Goal: Task Accomplishment & Management: Manage account settings

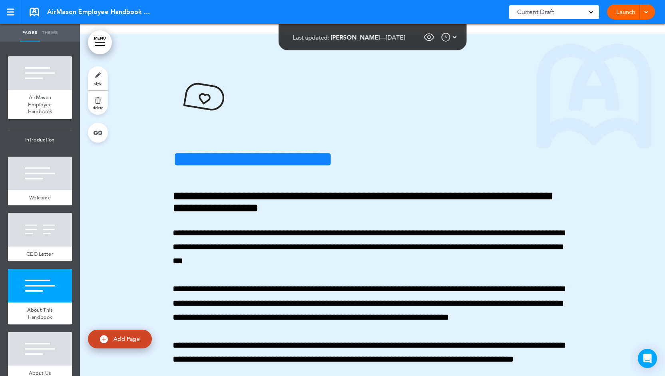
scroll to position [611, 0]
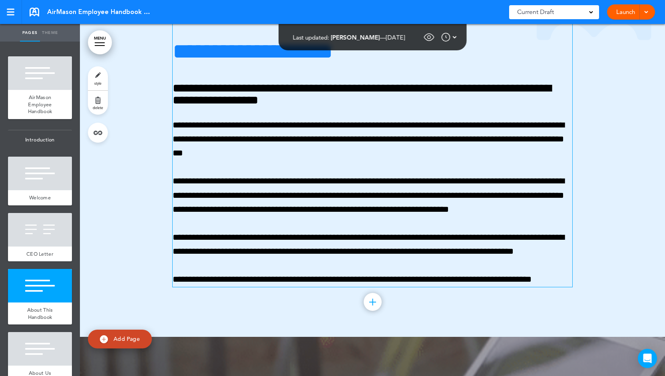
click at [331, 161] on p "**********" at bounding box center [372, 139] width 399 height 42
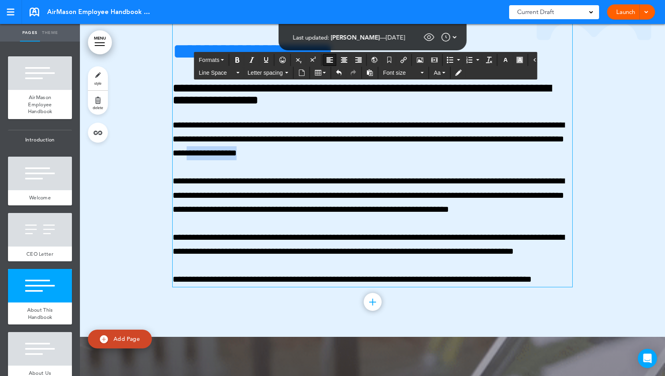
drag, startPoint x: 345, startPoint y: 201, endPoint x: 278, endPoint y: 196, distance: 67.2
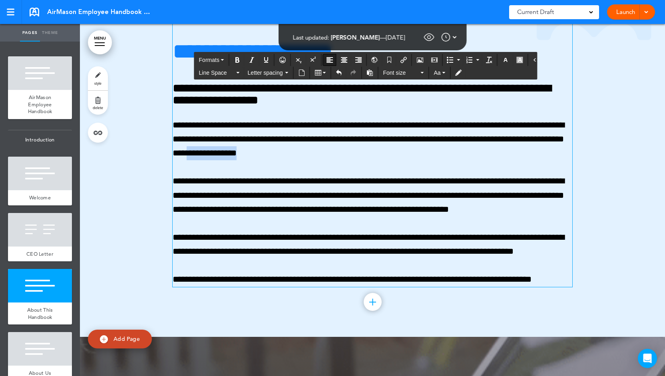
click at [278, 161] on p "**********" at bounding box center [372, 139] width 399 height 42
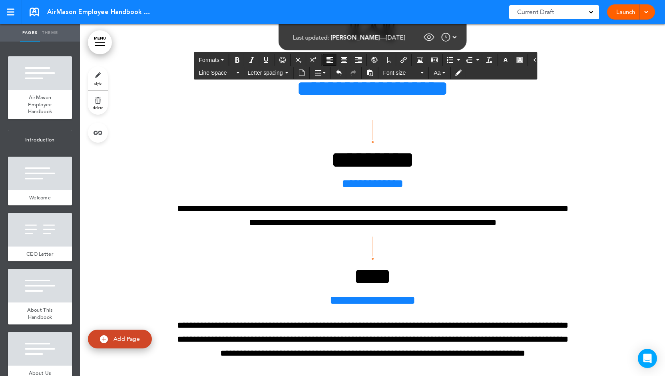
scroll to position [1281, 0]
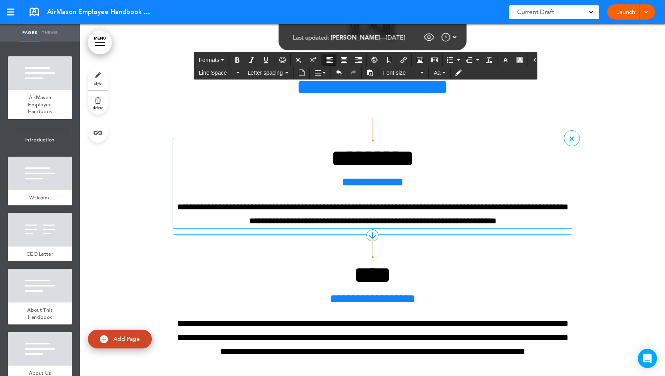
click at [319, 228] on p "**********" at bounding box center [372, 214] width 399 height 28
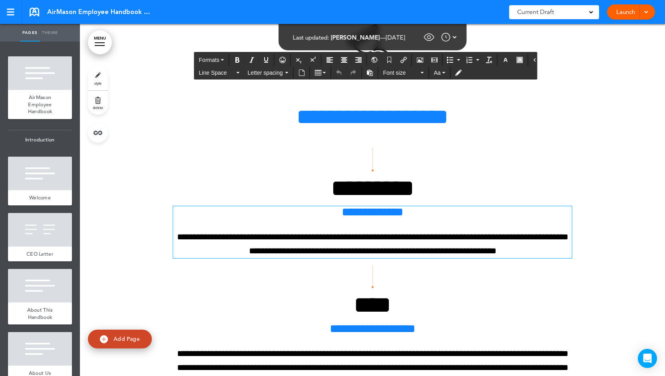
scroll to position [1253, 0]
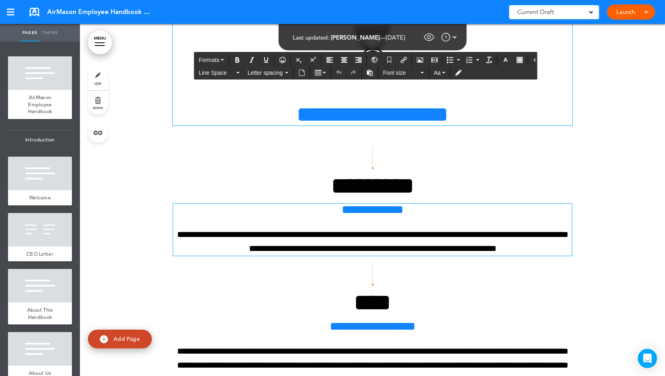
click at [348, 125] on h1 "**********" at bounding box center [372, 114] width 399 height 22
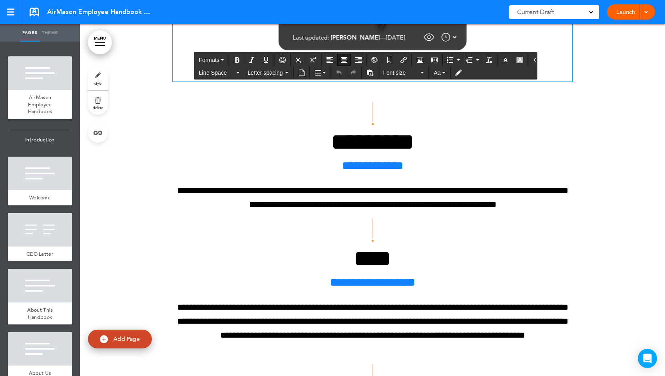
scroll to position [1232, 0]
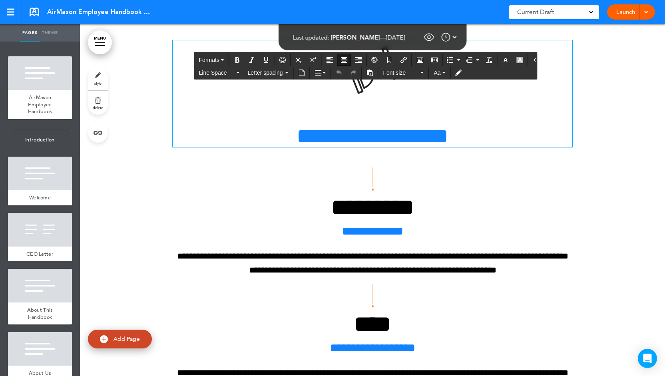
click at [373, 147] on h1 "**********" at bounding box center [372, 136] width 399 height 22
click at [397, 147] on h1 "**********" at bounding box center [372, 136] width 399 height 22
click at [400, 60] on icon "Insert/edit airmason link" at bounding box center [403, 60] width 6 height 6
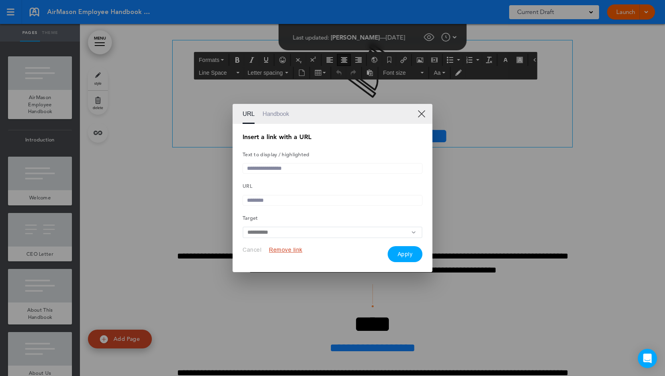
click at [277, 110] on link "Handbook" at bounding box center [275, 114] width 27 height 20
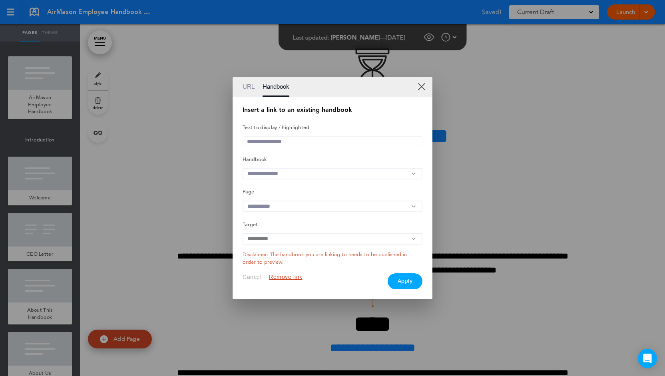
click at [309, 173] on input "text" at bounding box center [332, 174] width 180 height 12
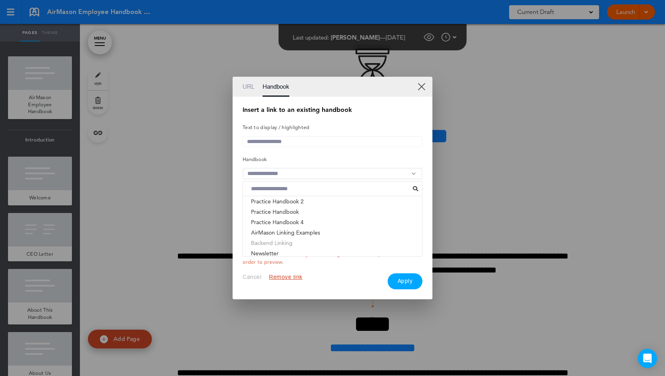
click at [292, 245] on li "Backend Linking" at bounding box center [332, 243] width 179 height 10
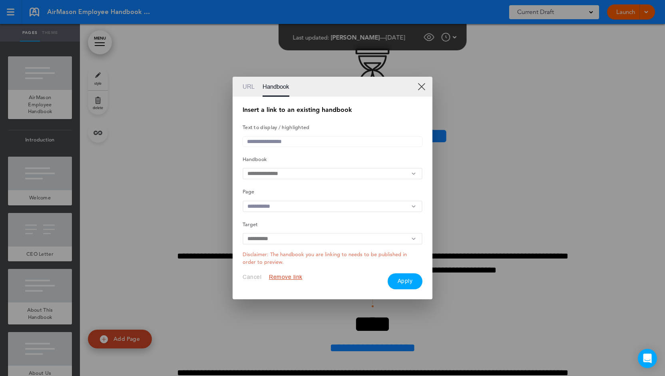
click at [285, 208] on input "text" at bounding box center [332, 206] width 180 height 12
click at [286, 234] on li "Understanding Your Employment Status" at bounding box center [332, 234] width 179 height 10
click at [268, 141] on input "text" at bounding box center [332, 141] width 180 height 11
type input "**********"
click at [423, 83] on link "XX" at bounding box center [421, 87] width 8 height 8
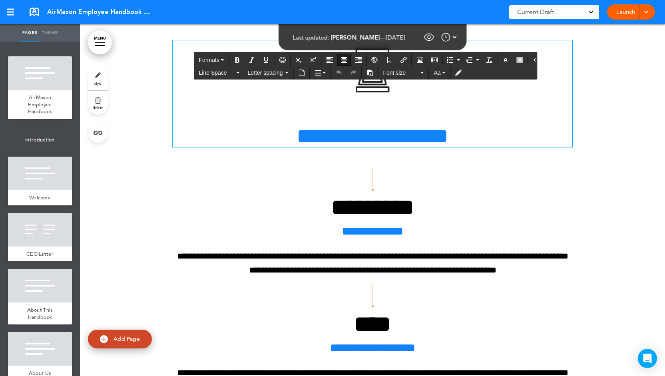
click at [387, 147] on h1 "**********" at bounding box center [372, 136] width 399 height 22
click at [649, 357] on icon "Open Intercom Messenger" at bounding box center [646, 358] width 9 height 10
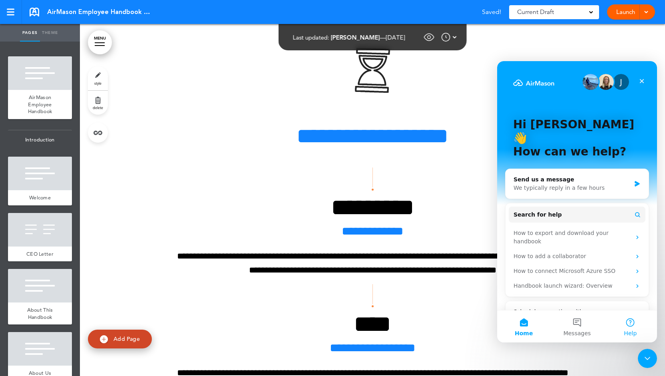
scroll to position [0, 0]
click at [547, 210] on span "Search for help" at bounding box center [537, 214] width 48 height 8
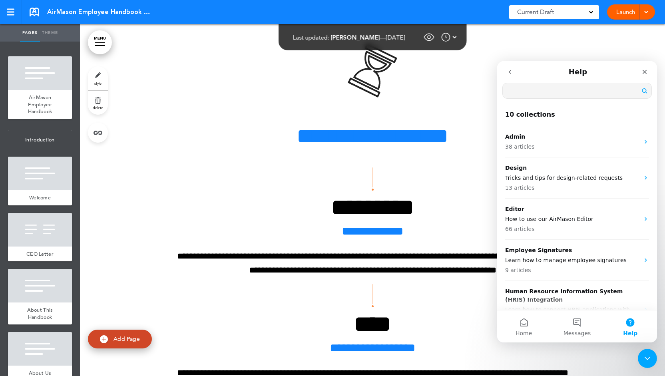
click at [523, 96] on input "Search for help" at bounding box center [576, 90] width 149 height 15
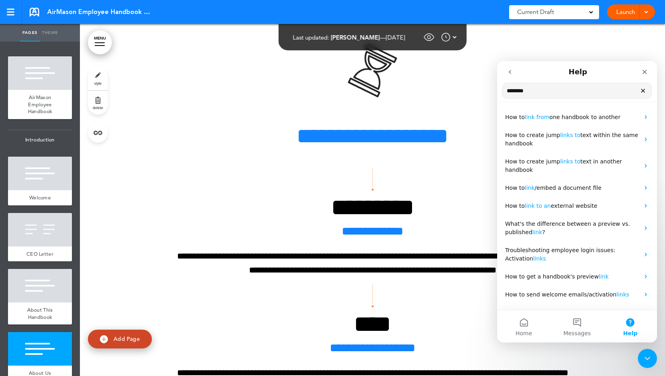
type input "*******"
click at [509, 74] on icon "go back" at bounding box center [509, 72] width 6 height 6
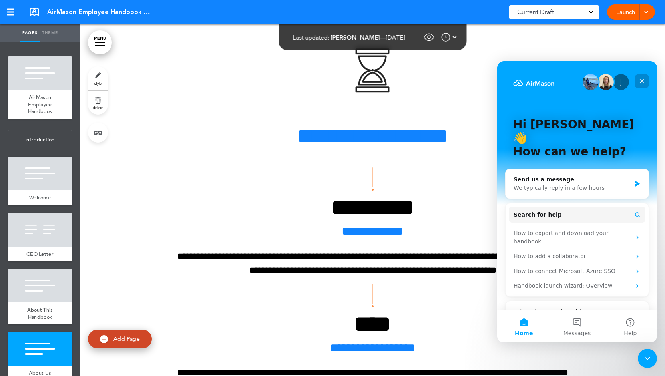
click at [645, 81] on div "Close" at bounding box center [641, 81] width 14 height 14
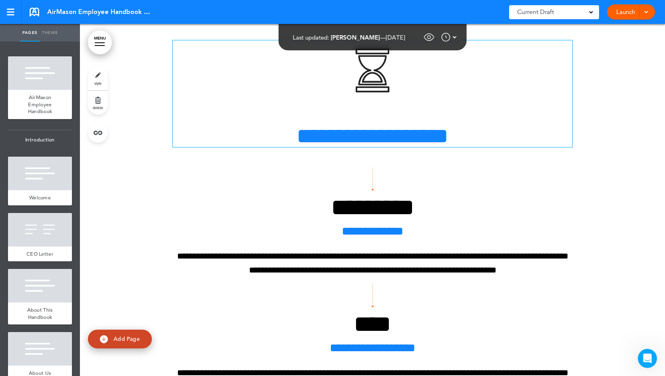
scroll to position [1266, 0]
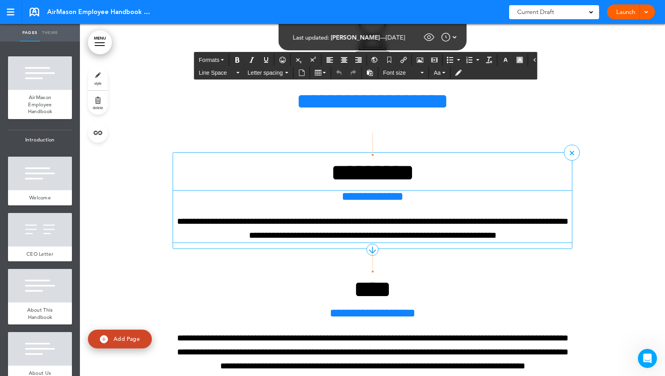
click at [321, 242] on p "**********" at bounding box center [372, 228] width 399 height 28
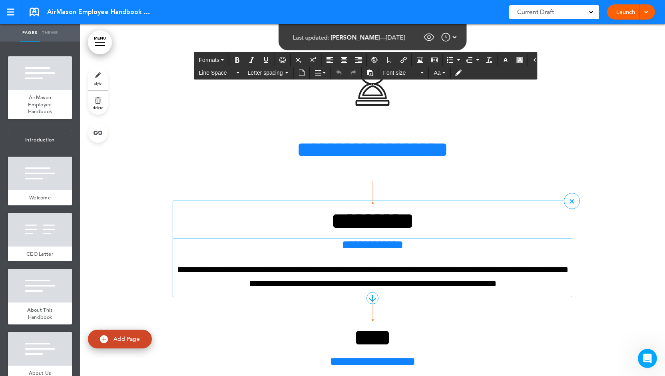
scroll to position [1218, 0]
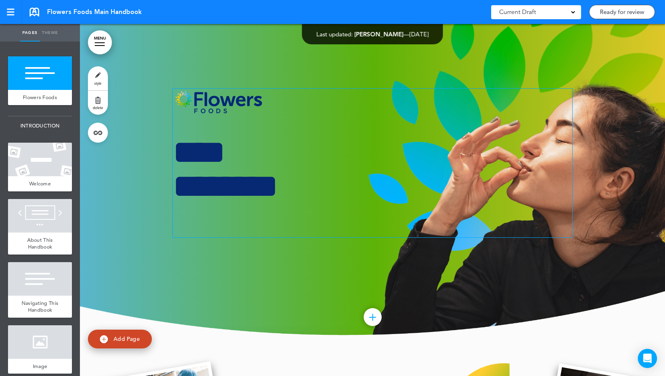
scroll to position [22, 0]
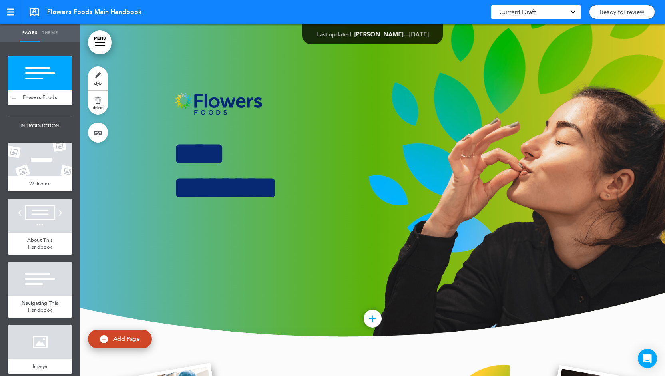
click at [46, 96] on div "Flowers Foods" at bounding box center [40, 97] width 64 height 15
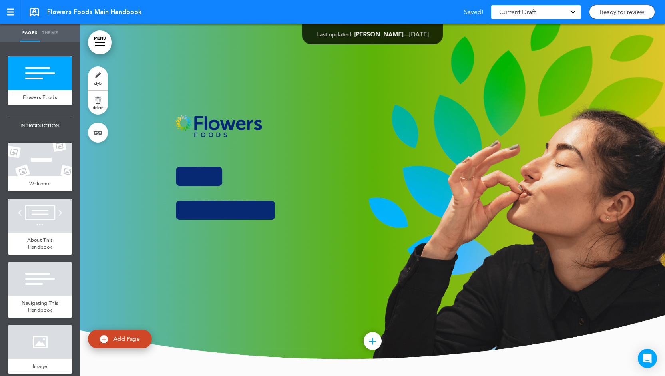
click at [99, 80] on link "style" at bounding box center [98, 78] width 20 height 24
type input "**********"
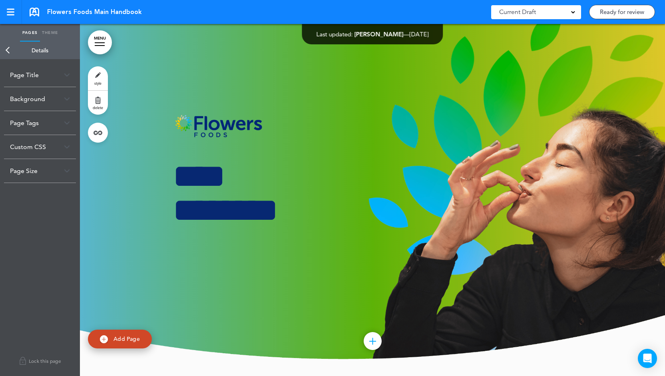
click at [68, 76] on img at bounding box center [67, 75] width 6 height 4
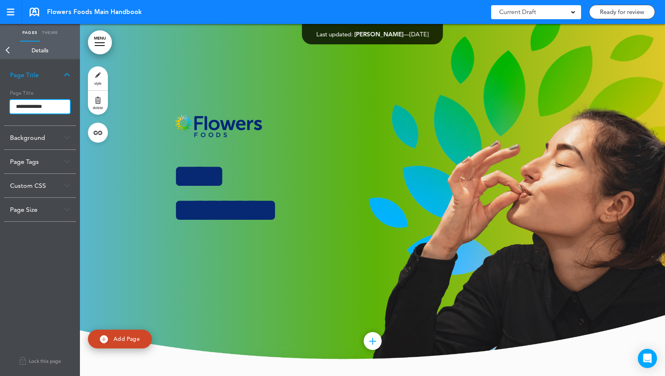
click at [63, 107] on input "**********" at bounding box center [40, 107] width 60 height 14
click at [95, 47] on link "MENU" at bounding box center [100, 42] width 24 height 24
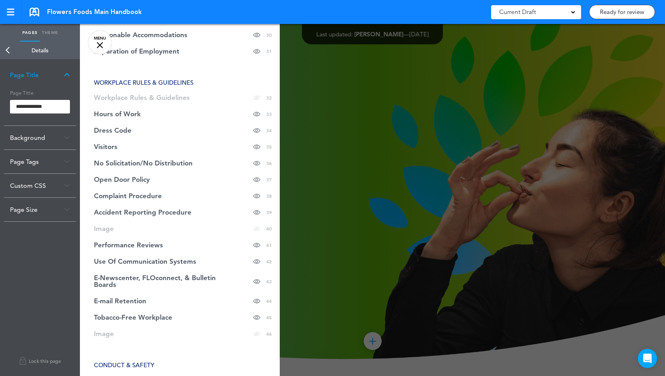
scroll to position [609, 0]
click at [101, 48] on div at bounding box center [100, 45] width 6 height 6
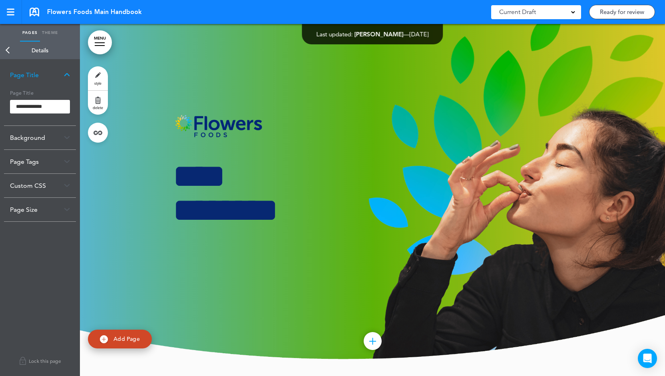
click at [10, 51] on link "Back" at bounding box center [8, 51] width 16 height 18
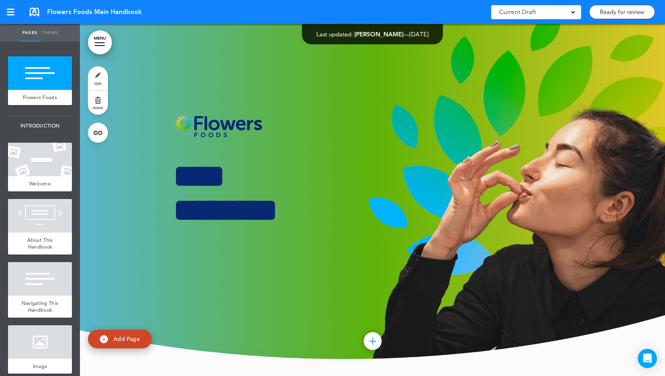
click at [97, 83] on span "style" at bounding box center [97, 83] width 7 height 5
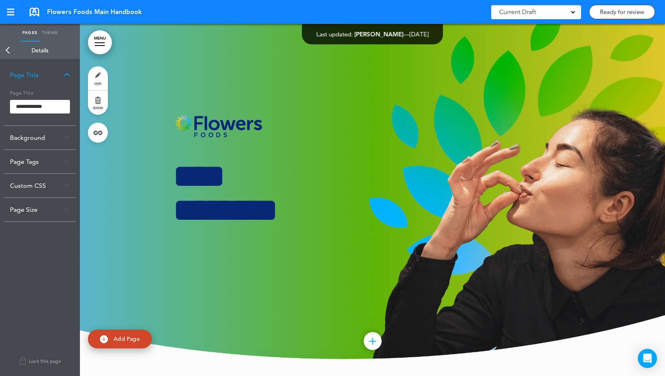
click at [69, 137] on img at bounding box center [67, 137] width 6 height 4
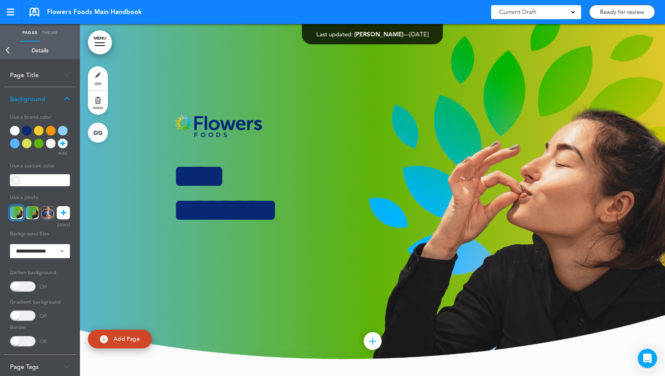
click at [8, 52] on link "Back" at bounding box center [8, 51] width 16 height 18
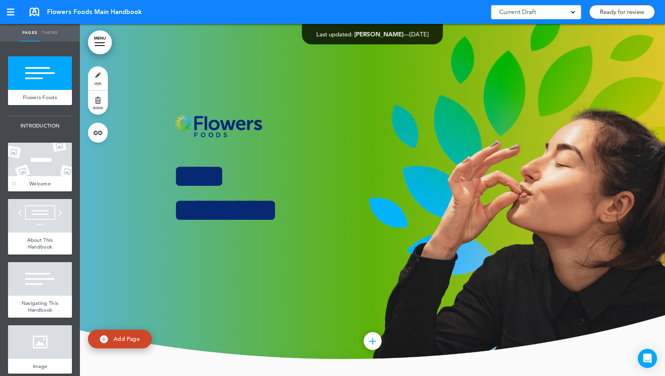
click at [47, 175] on div at bounding box center [40, 160] width 64 height 34
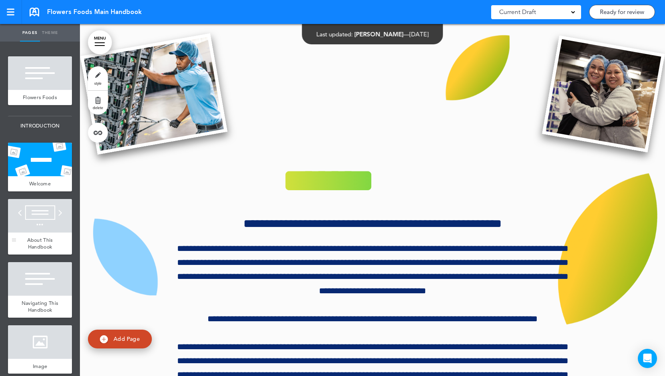
click at [46, 210] on div at bounding box center [40, 216] width 64 height 34
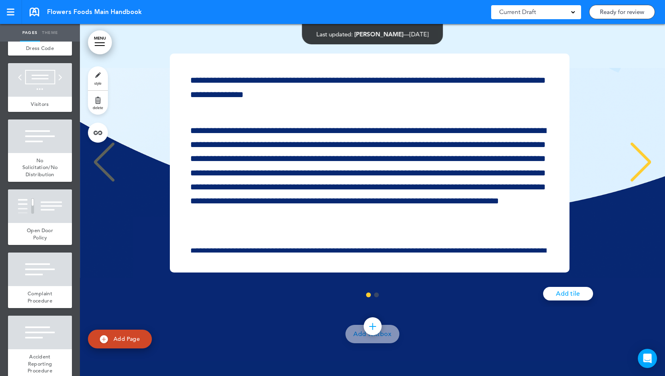
scroll to position [2415, 0]
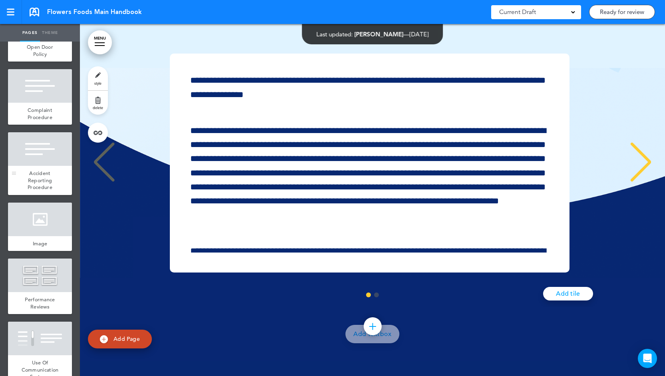
click at [35, 166] on div at bounding box center [40, 149] width 64 height 34
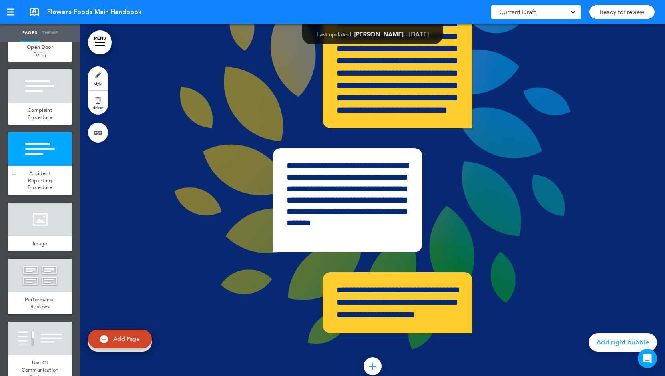
scroll to position [19136, 0]
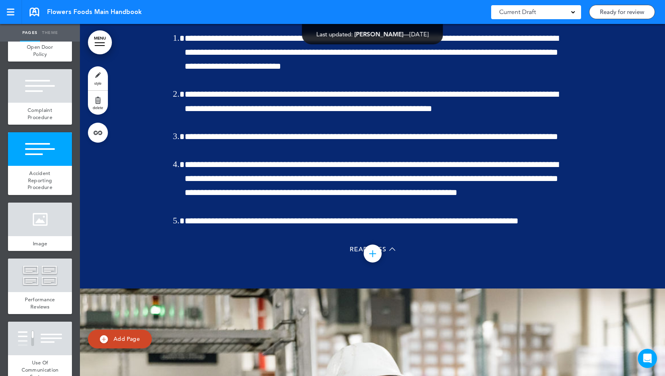
click at [135, 339] on span "Add Page" at bounding box center [126, 338] width 26 height 7
type input "********"
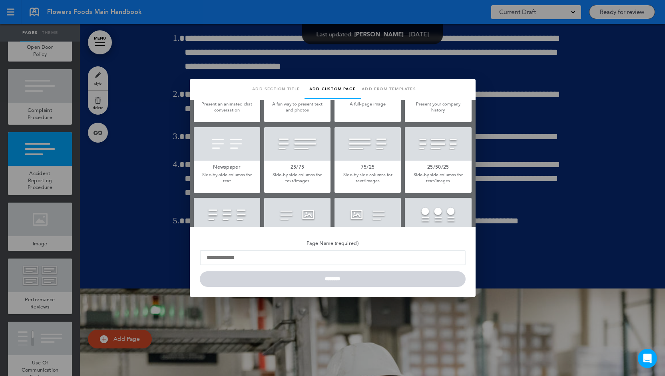
scroll to position [0, 0]
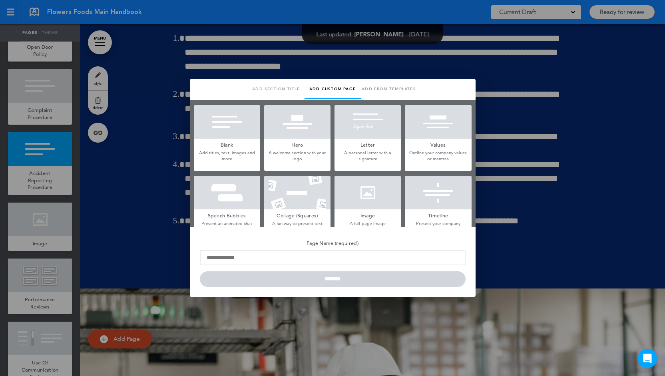
click at [236, 139] on h5 "Blank" at bounding box center [227, 144] width 66 height 11
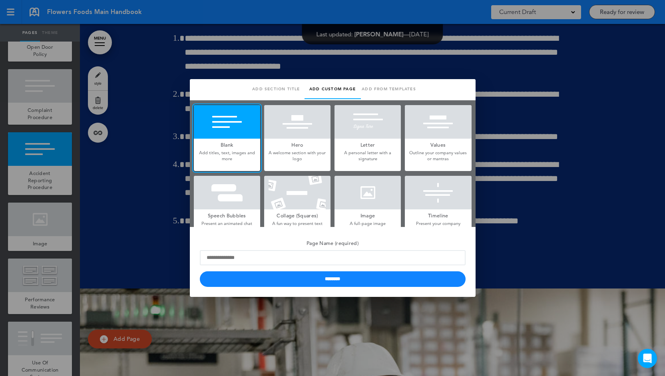
click at [157, 207] on div at bounding box center [332, 188] width 665 height 376
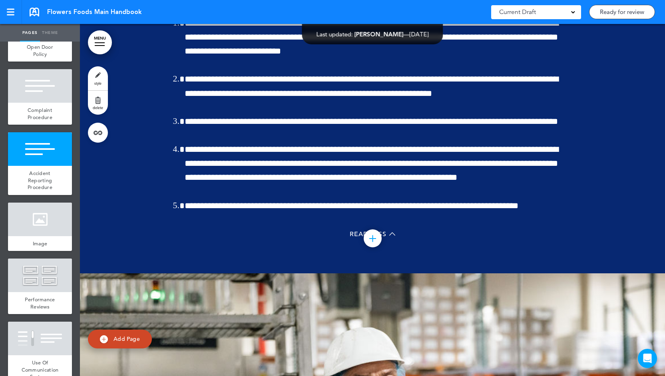
scroll to position [19162, 0]
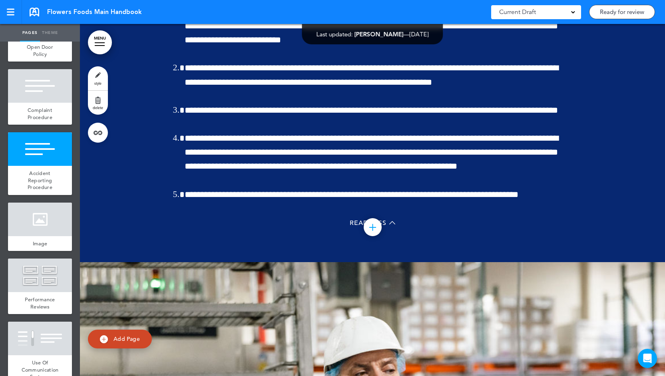
click at [102, 80] on link "style" at bounding box center [98, 78] width 20 height 24
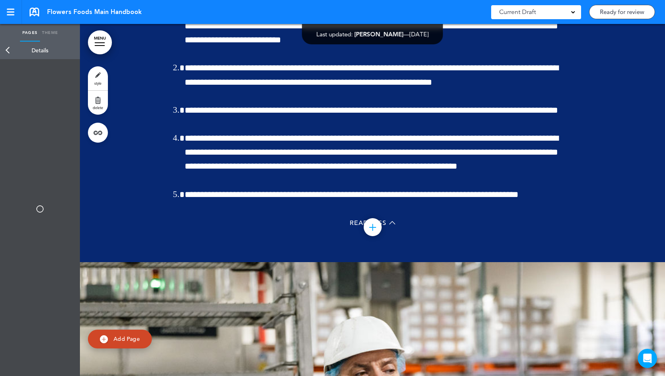
type input "******"
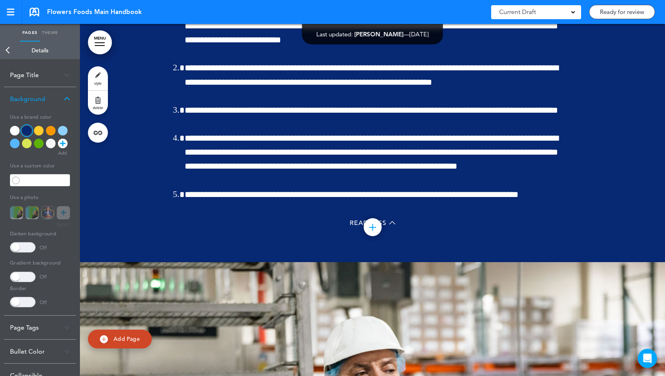
click at [10, 50] on link "Back" at bounding box center [8, 51] width 16 height 18
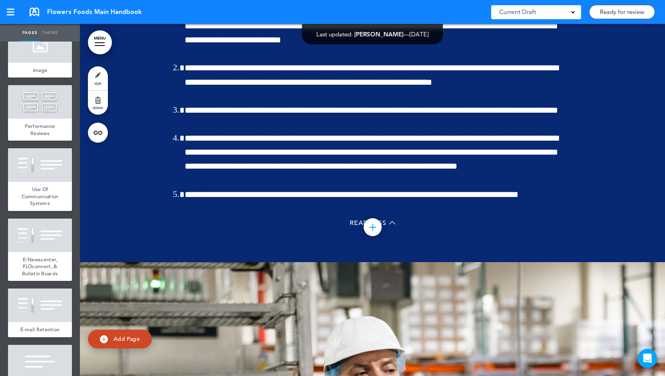
scroll to position [2623, 0]
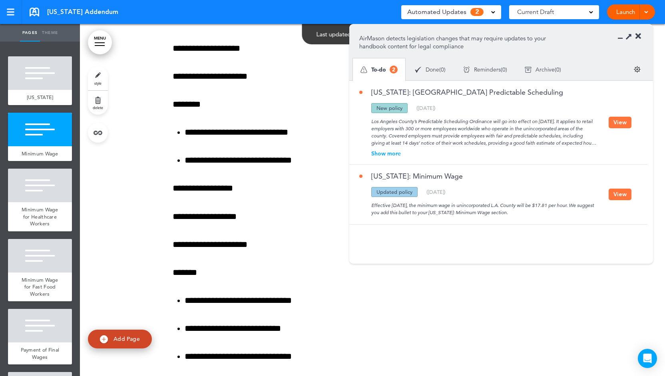
scroll to position [688, 0]
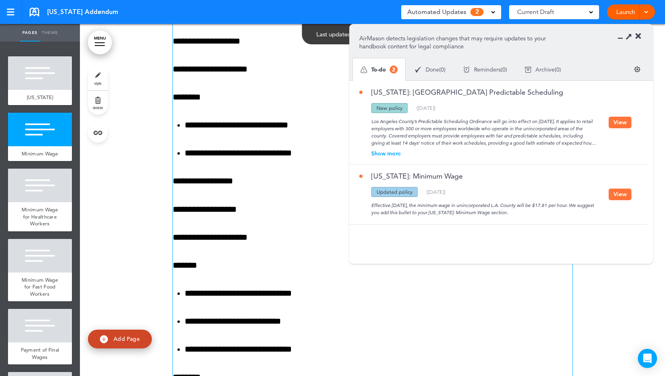
click at [249, 212] on p "**********" at bounding box center [372, 209] width 399 height 14
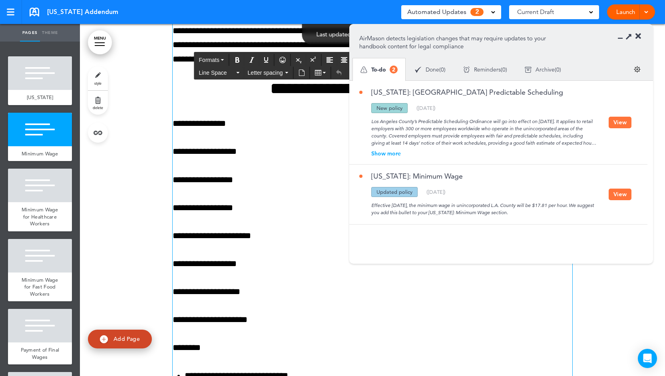
scroll to position [437, 0]
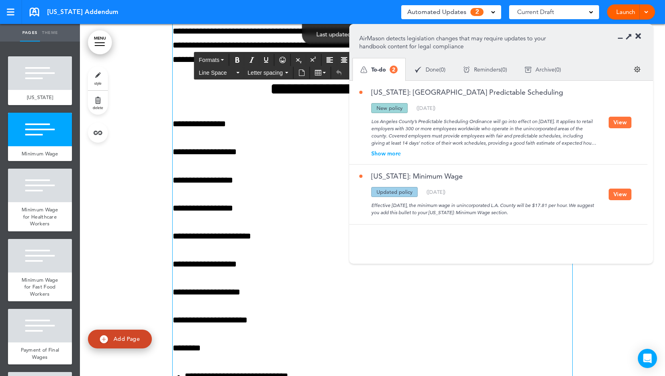
click at [637, 36] on icon at bounding box center [638, 36] width 6 height 8
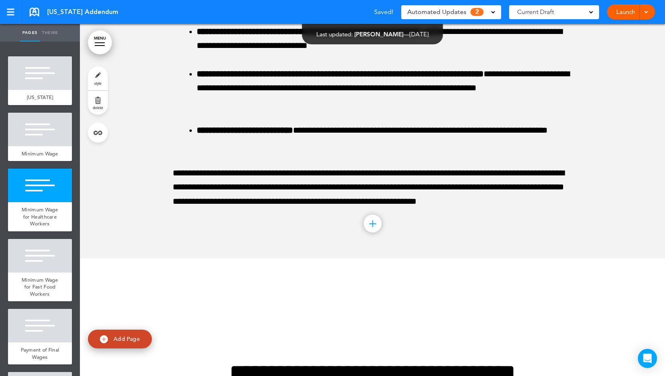
scroll to position [1696, 0]
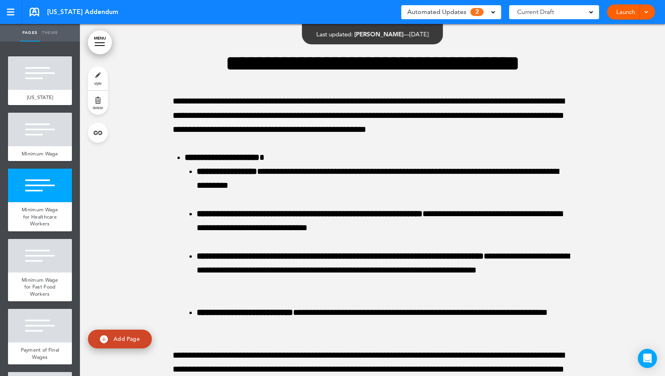
click at [123, 338] on span "Add Page" at bounding box center [126, 338] width 26 height 7
type input "********"
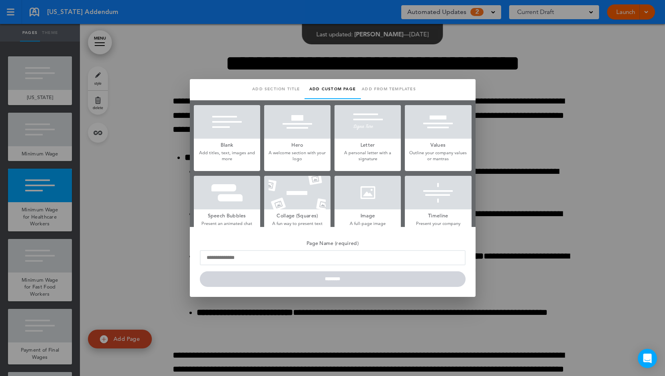
click at [496, 128] on div at bounding box center [332, 188] width 665 height 376
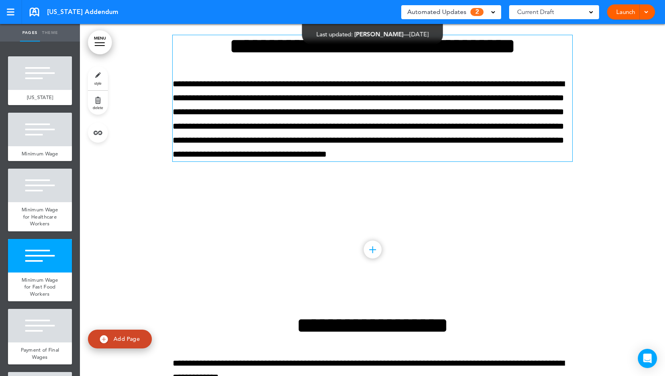
scroll to position [2128, 0]
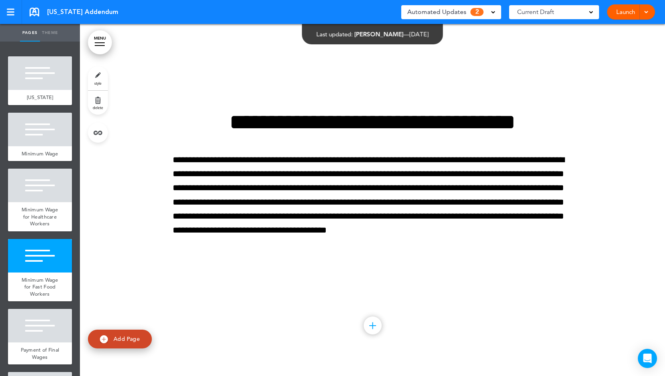
click at [489, 15] on div "Automated Updates 2" at bounding box center [451, 11] width 88 height 11
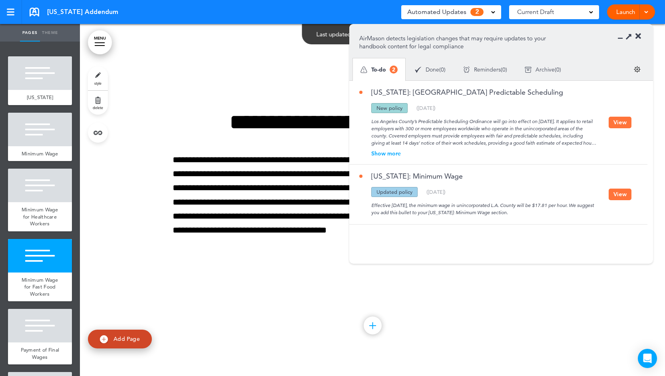
click at [427, 14] on span "Automated Updates" at bounding box center [436, 11] width 59 height 11
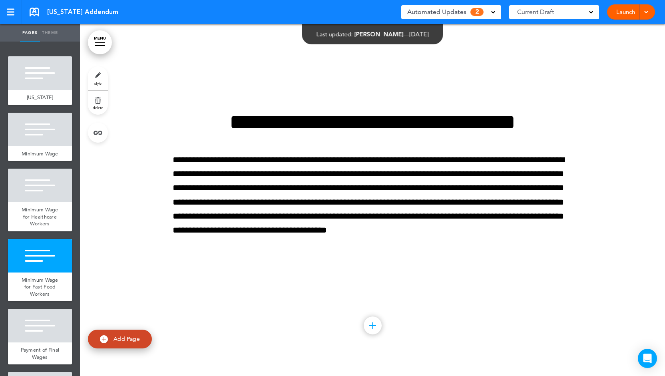
click at [418, 11] on span "Automated Updates" at bounding box center [436, 11] width 59 height 11
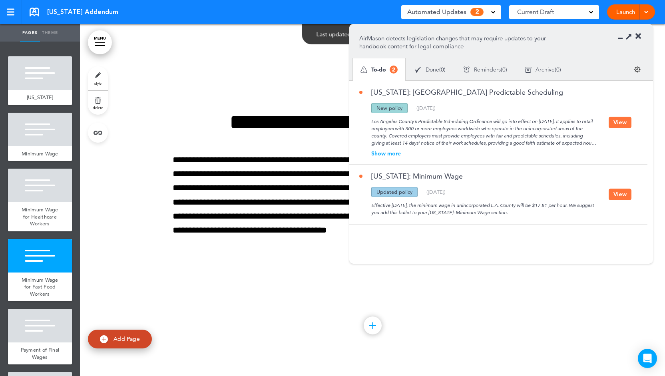
drag, startPoint x: 372, startPoint y: 107, endPoint x: 407, endPoint y: 105, distance: 34.4
click at [407, 105] on div "New policy" at bounding box center [389, 108] width 36 height 10
drag, startPoint x: 414, startPoint y: 190, endPoint x: 373, endPoint y: 191, distance: 41.2
click at [373, 191] on div "Updated policy" at bounding box center [394, 192] width 46 height 10
click at [39, 151] on span "Minimum Wage" at bounding box center [40, 153] width 37 height 7
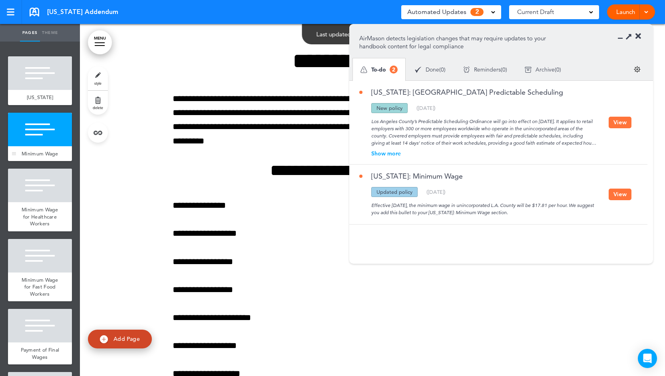
scroll to position [352, 0]
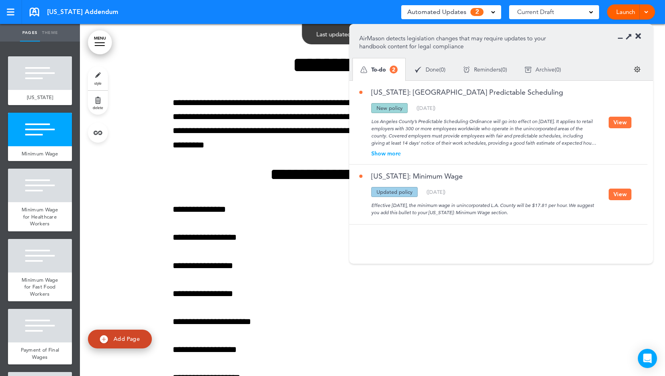
drag, startPoint x: 371, startPoint y: 203, endPoint x: 549, endPoint y: 209, distance: 177.8
click at [549, 209] on div "Effective [DATE], the minimum wage in unincorporated L.A. County will be $17.81…" at bounding box center [483, 206] width 249 height 19
click at [616, 191] on button "View" at bounding box center [619, 194] width 23 height 12
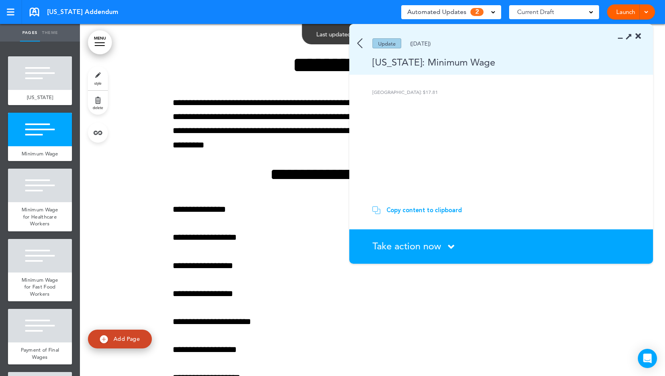
drag, startPoint x: 443, startPoint y: 92, endPoint x: 369, endPoint y: 89, distance: 74.8
click at [369, 89] on section "[GEOGRAPHIC_DATA]: $17.81" at bounding box center [498, 143] width 298 height 109
click at [431, 207] on div "Copy content to clipboard" at bounding box center [423, 210] width 75 height 8
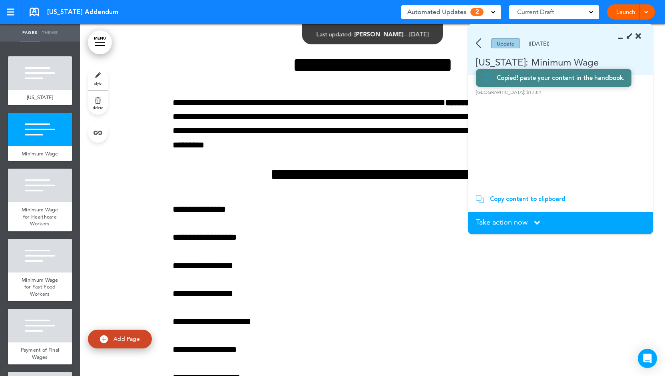
click at [478, 42] on img at bounding box center [478, 43] width 5 height 10
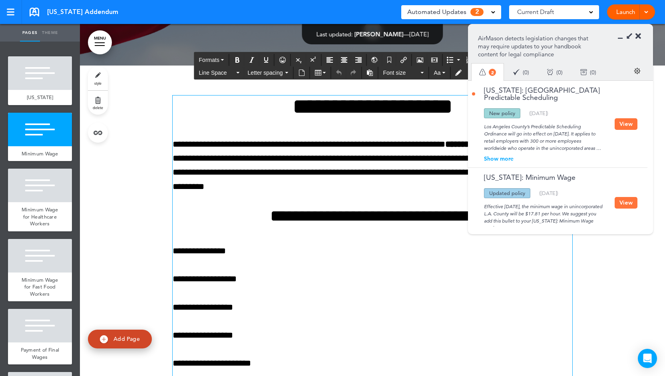
scroll to position [313, 0]
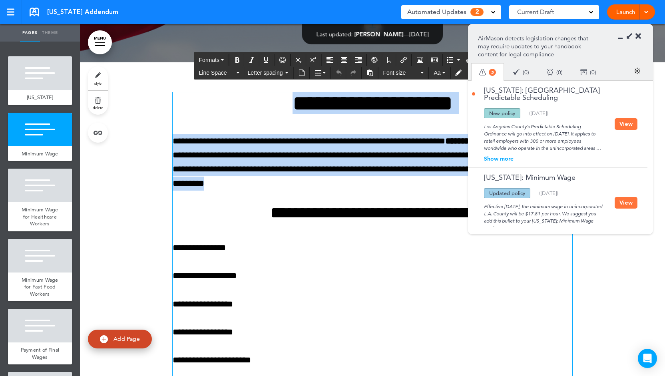
drag, startPoint x: 235, startPoint y: 104, endPoint x: 386, endPoint y: 184, distance: 170.6
click at [626, 199] on button "View" at bounding box center [625, 203] width 23 height 12
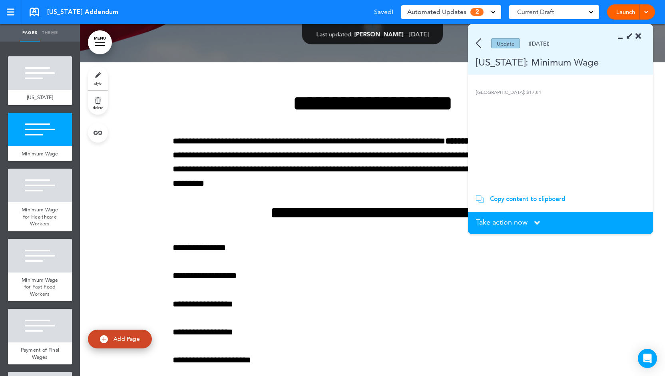
click at [530, 198] on div "Copy content to clipboard" at bounding box center [527, 199] width 75 height 8
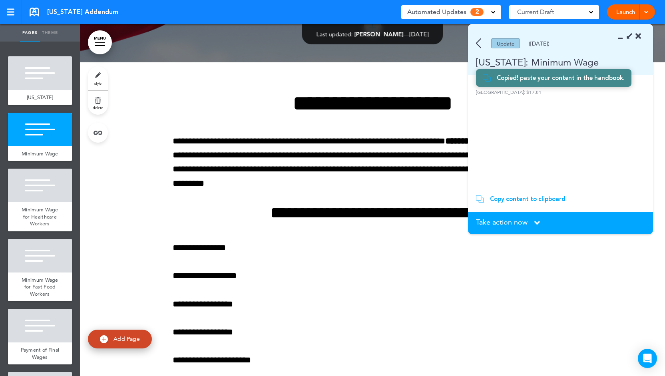
click at [476, 45] on img at bounding box center [478, 43] width 5 height 10
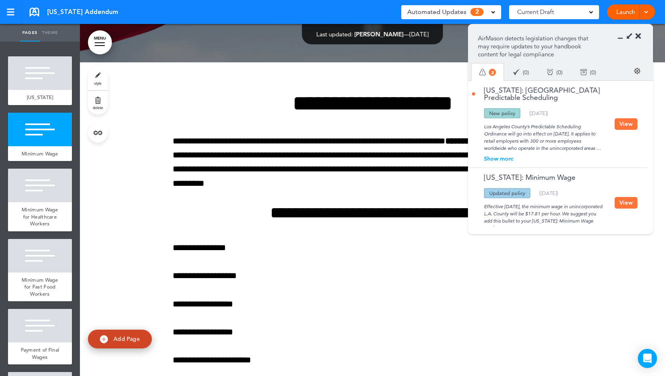
click at [498, 159] on div "Show more" at bounding box center [543, 159] width 143 height 6
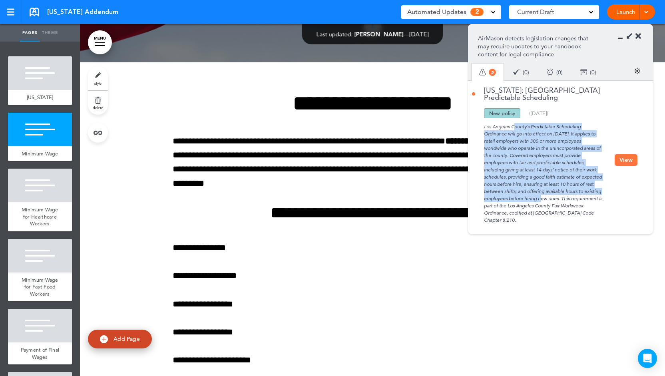
drag, startPoint x: 484, startPoint y: 126, endPoint x: 557, endPoint y: 194, distance: 99.7
click at [557, 194] on div "Los Angeles County’s Predictable Scheduling Ordinance will go into effect on [D…" at bounding box center [543, 170] width 143 height 105
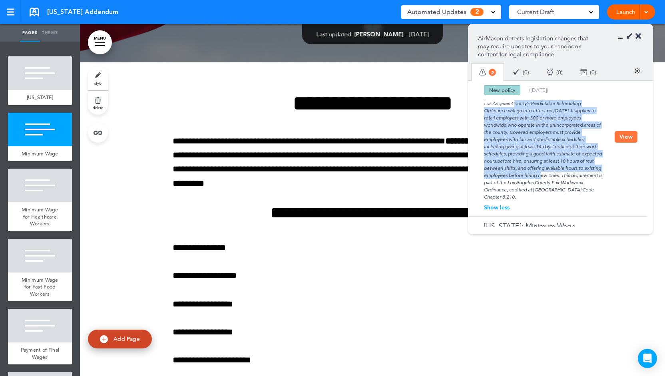
click at [628, 138] on button "View" at bounding box center [625, 137] width 23 height 12
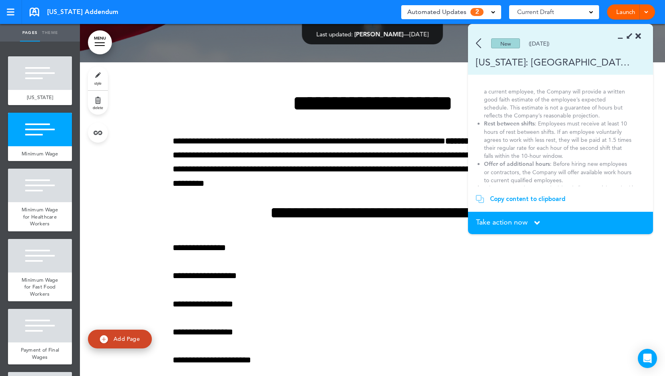
scroll to position [113, 0]
click at [517, 201] on div "Copy content to clipboard" at bounding box center [527, 199] width 75 height 8
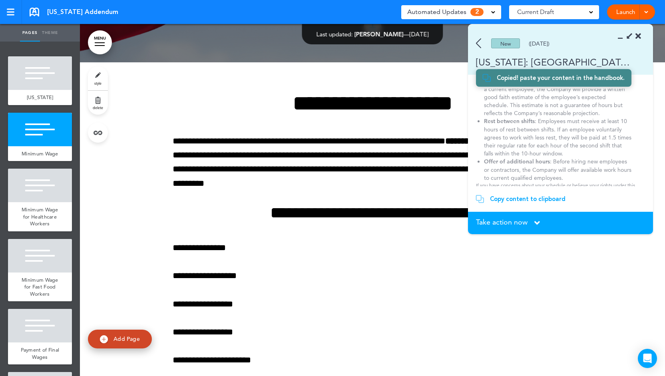
click at [140, 335] on link "Add Page" at bounding box center [120, 338] width 64 height 19
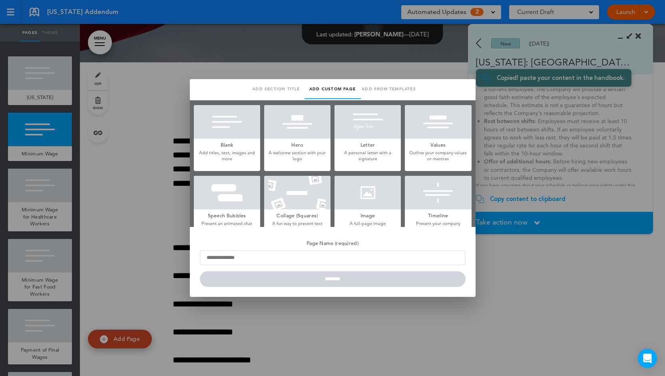
click at [224, 133] on div at bounding box center [227, 122] width 66 height 34
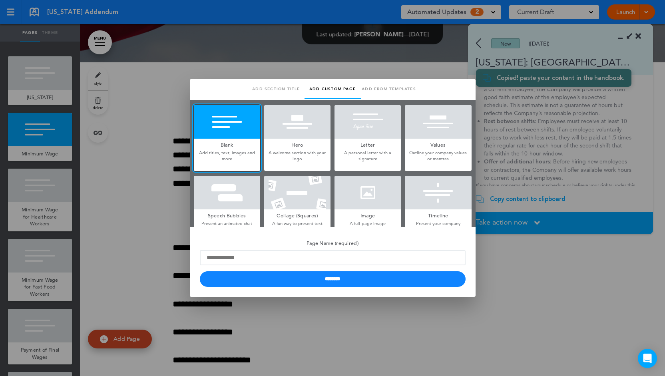
click at [546, 131] on div at bounding box center [332, 188] width 665 height 376
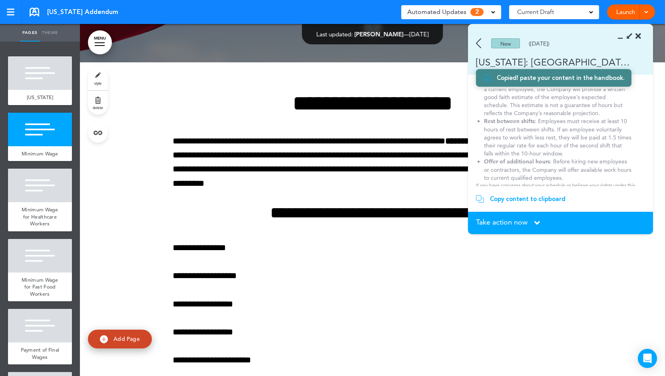
click at [519, 218] on span "Take action now" at bounding box center [502, 221] width 52 height 7
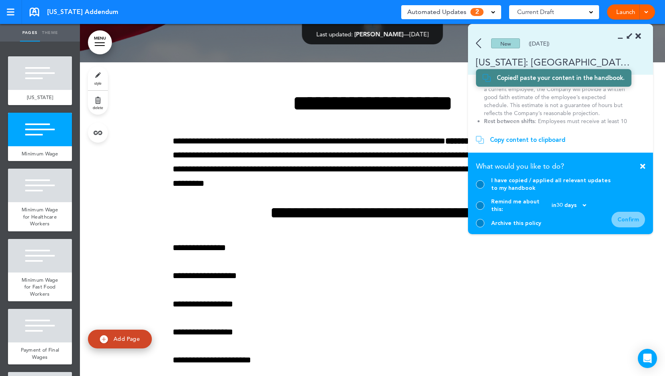
click at [643, 170] on icon at bounding box center [642, 166] width 5 height 7
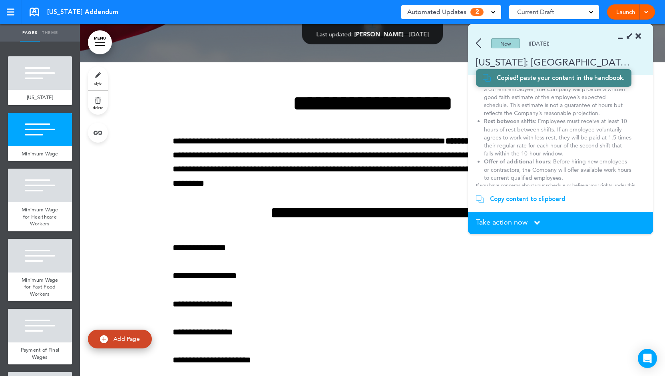
click at [499, 223] on span "Take action now" at bounding box center [502, 221] width 52 height 7
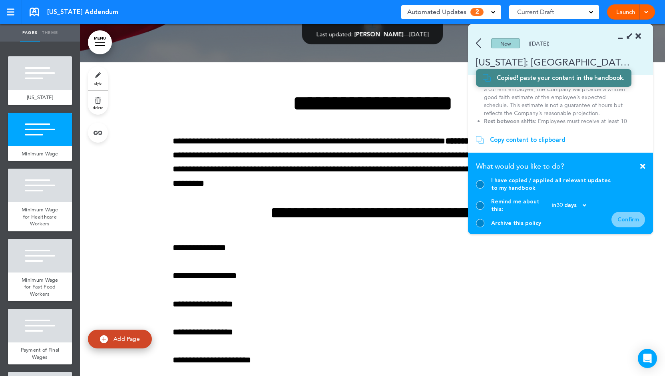
click at [480, 188] on div at bounding box center [480, 184] width 8 height 8
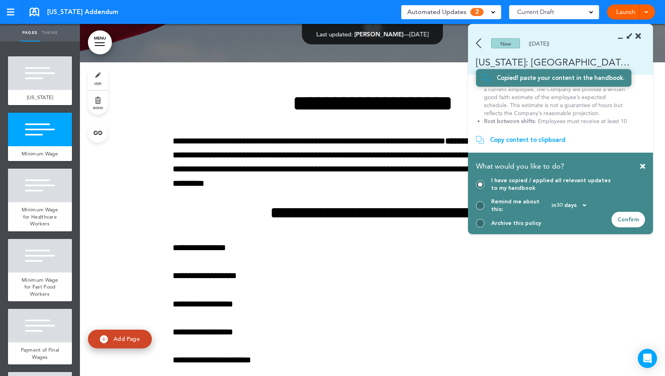
click at [480, 207] on div at bounding box center [480, 205] width 8 height 8
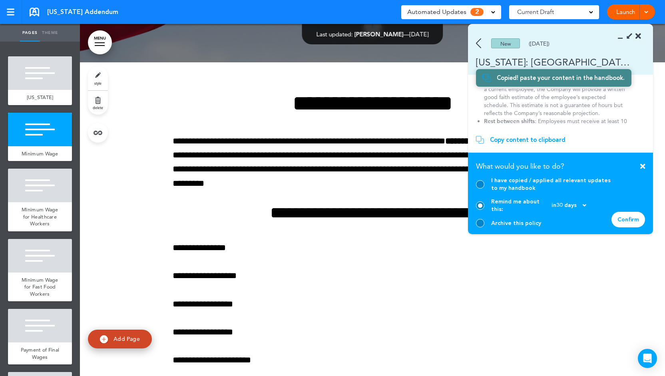
click at [482, 225] on div at bounding box center [480, 223] width 8 height 8
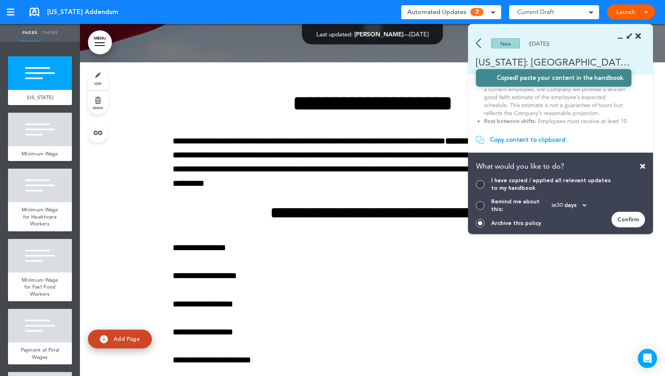
click at [479, 44] on img at bounding box center [478, 43] width 5 height 10
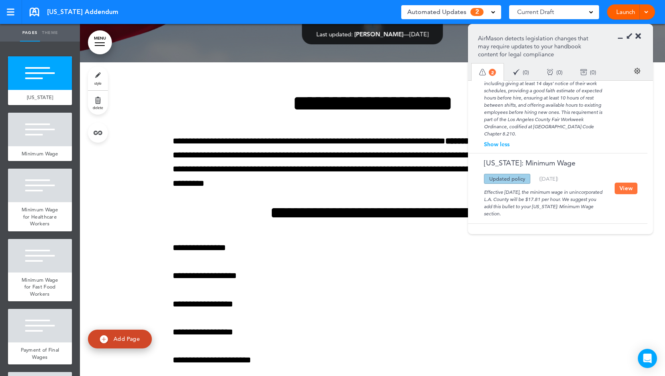
scroll to position [0, 0]
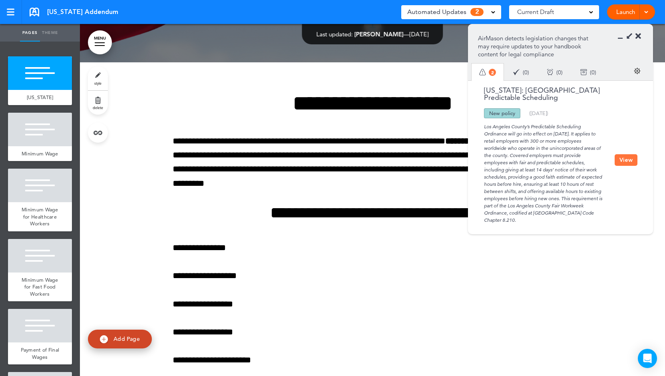
click at [520, 71] on div "Done ( 0 )" at bounding box center [521, 72] width 34 height 21
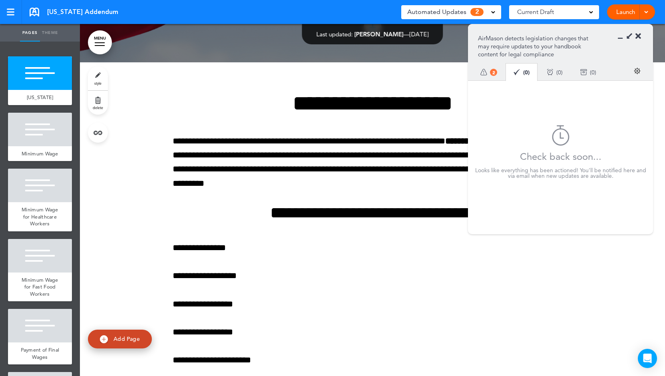
click at [557, 71] on div "Reminders ( 0 )" at bounding box center [555, 72] width 34 height 21
click at [587, 71] on img at bounding box center [583, 72] width 7 height 7
click at [637, 36] on icon at bounding box center [638, 36] width 6 height 8
